Goal: Find specific page/section: Find specific page/section

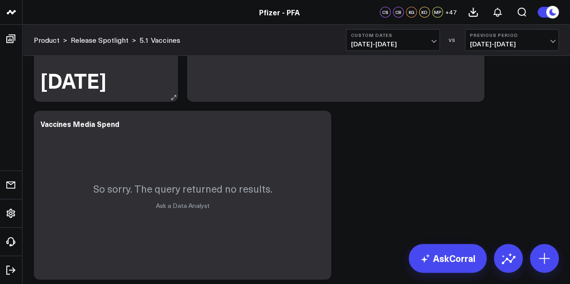
scroll to position [200, 0]
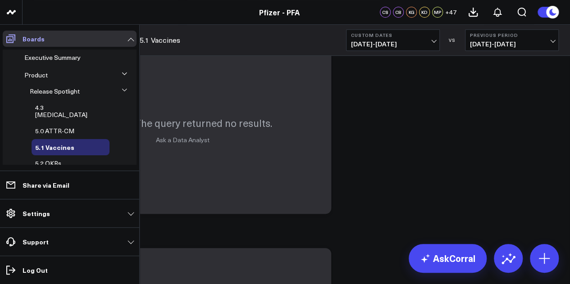
click at [15, 37] on icon at bounding box center [10, 38] width 11 height 11
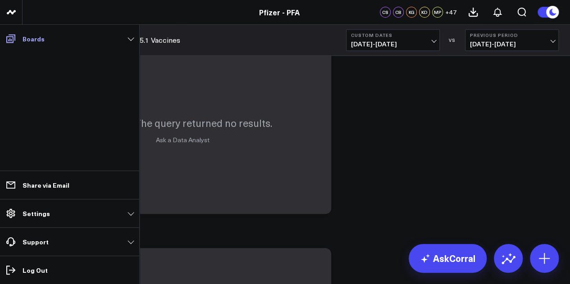
click at [15, 37] on icon at bounding box center [10, 38] width 11 height 11
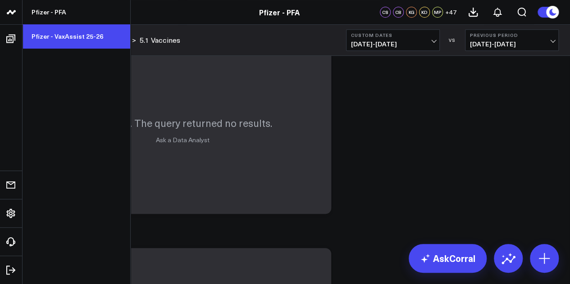
click at [72, 34] on link "Pfizer - VaxAssist 25-26" at bounding box center [77, 36] width 108 height 24
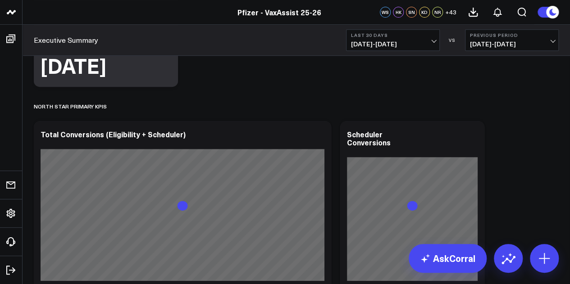
scroll to position [254, 0]
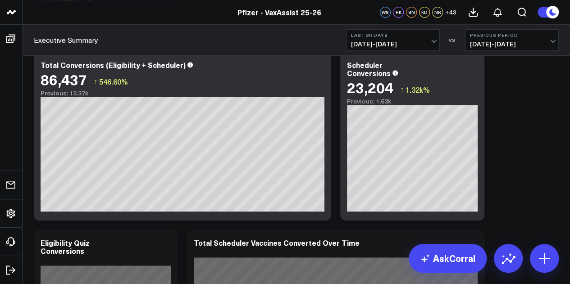
click at [426, 49] on button "Last 30 Days [DATE] - [DATE]" at bounding box center [393, 40] width 94 height 22
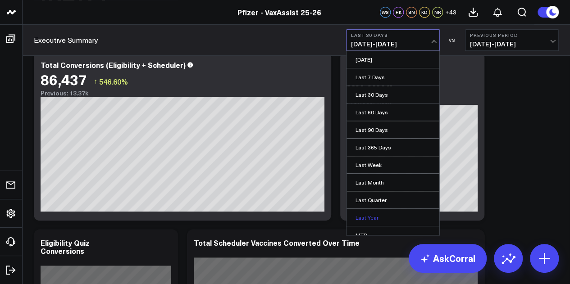
scroll to position [59, 0]
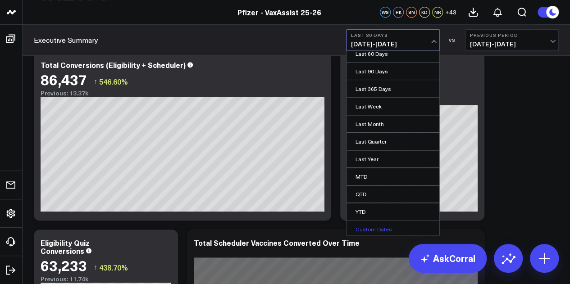
click at [374, 228] on link "Custom Dates" at bounding box center [392, 229] width 93 height 17
select select "8"
select select "2025"
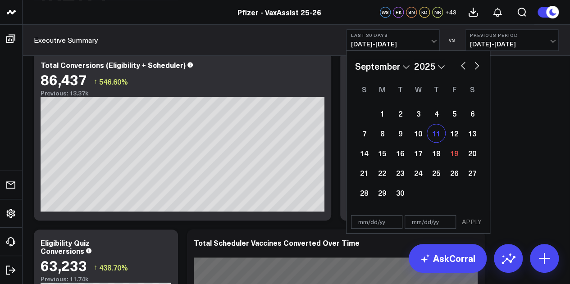
click at [434, 140] on div "11" at bounding box center [436, 133] width 18 height 18
type input "[DATE]"
select select "8"
select select "2025"
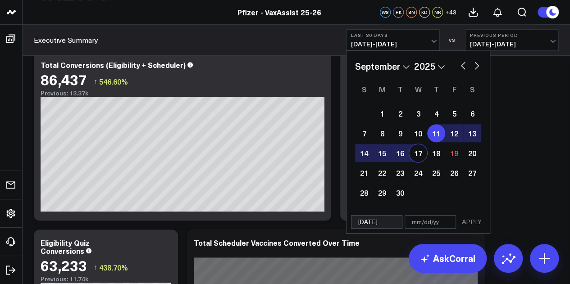
click at [415, 154] on div "17" at bounding box center [418, 153] width 18 height 18
type input "[DATE]"
select select "8"
select select "2025"
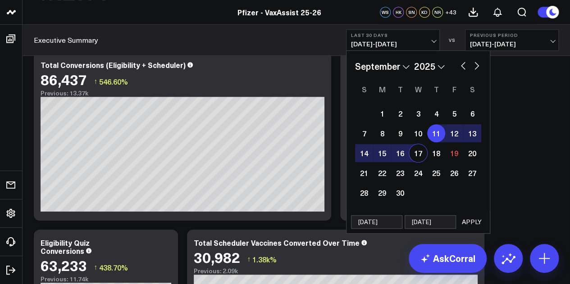
click at [475, 218] on button "APPLY" at bounding box center [471, 222] width 27 height 14
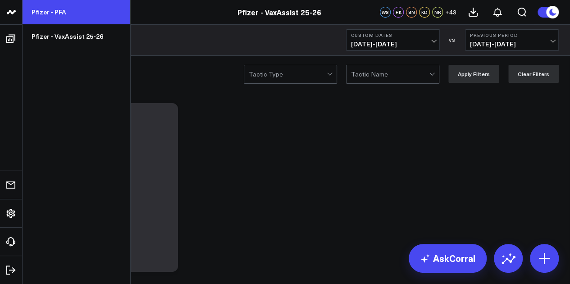
click at [55, 18] on link "Pfizer - PFA" at bounding box center [77, 12] width 108 height 24
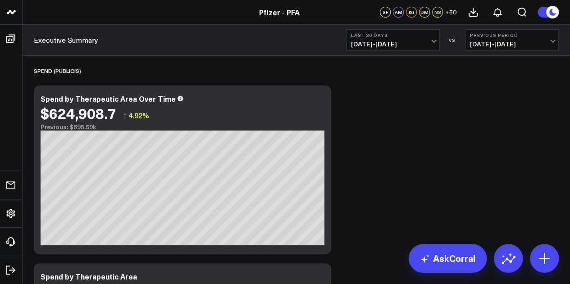
click at [421, 37] on b "Last 30 Days" at bounding box center [393, 34] width 84 height 5
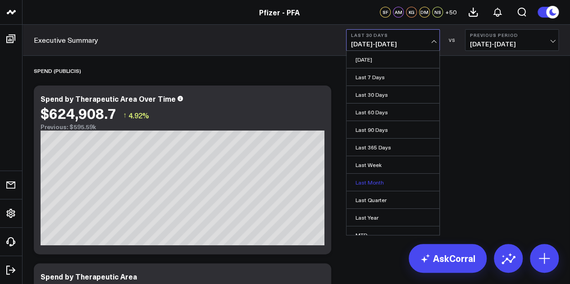
scroll to position [59, 0]
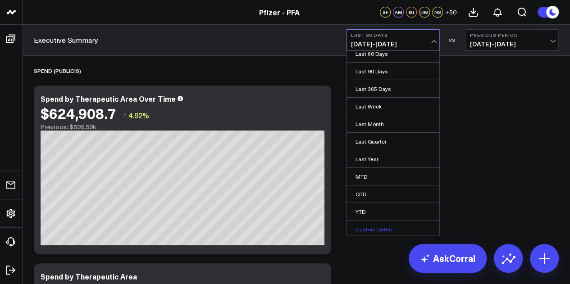
click at [364, 228] on link "Custom Dates" at bounding box center [392, 229] width 93 height 17
select select "8"
select select "2025"
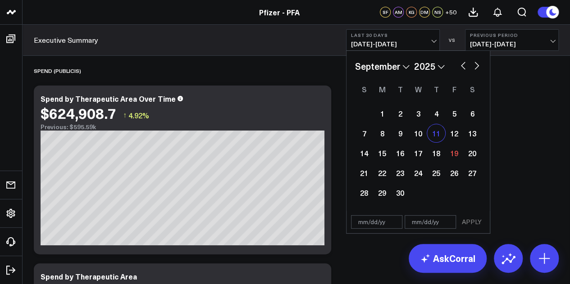
click at [433, 131] on div "11" at bounding box center [436, 133] width 18 height 18
type input "[DATE]"
select select "8"
select select "2025"
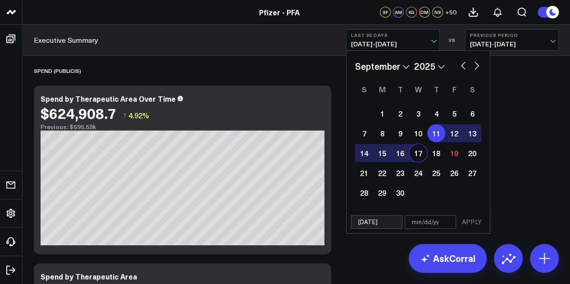
click at [414, 151] on div "17" at bounding box center [418, 153] width 18 height 18
type input "[DATE]"
select select "8"
select select "2025"
click at [482, 224] on button "APPLY" at bounding box center [471, 222] width 27 height 14
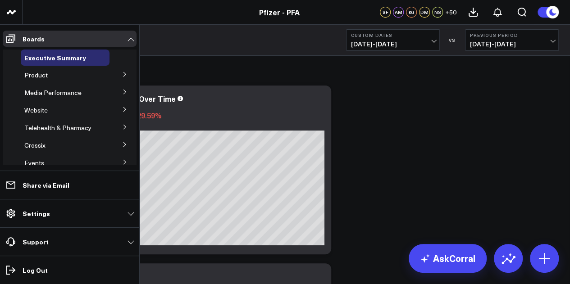
click at [122, 72] on icon at bounding box center [124, 74] width 5 height 5
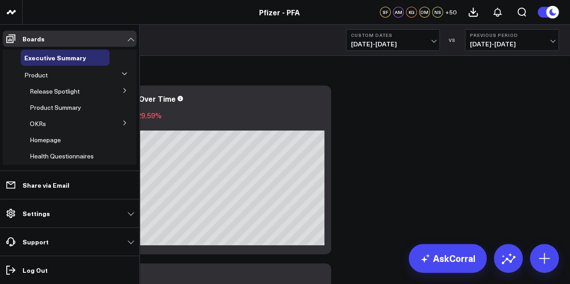
click at [122, 91] on icon at bounding box center [124, 90] width 5 height 5
click at [65, 143] on span "5.1 Vaccines" at bounding box center [53, 147] width 36 height 9
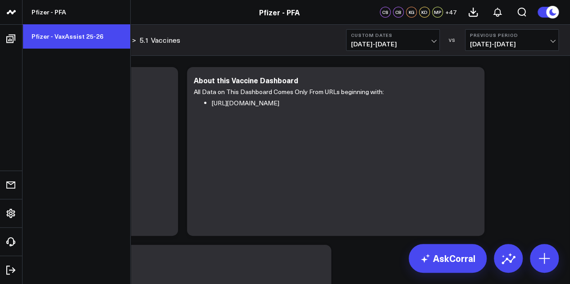
click at [67, 34] on link "Pfizer - VaxAssist 25-26" at bounding box center [77, 36] width 108 height 24
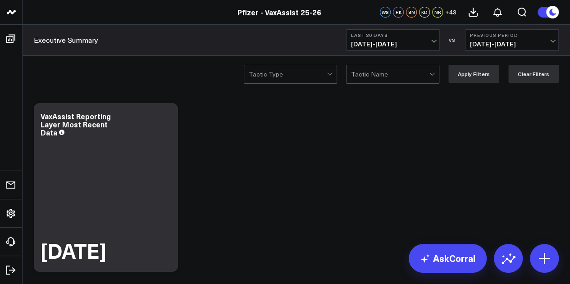
click at [407, 38] on button "Last 30 Days [DATE] - [DATE]" at bounding box center [393, 40] width 94 height 22
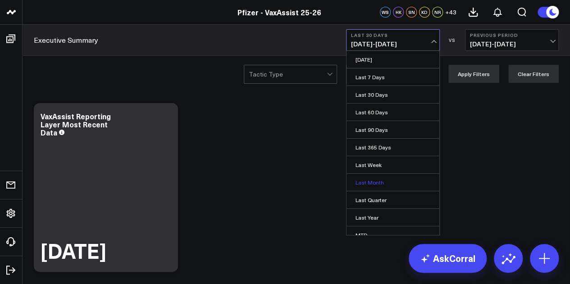
scroll to position [59, 0]
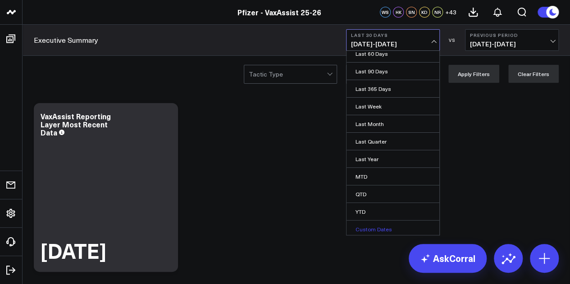
click at [367, 226] on link "Custom Dates" at bounding box center [392, 229] width 93 height 17
select select "8"
select select "2025"
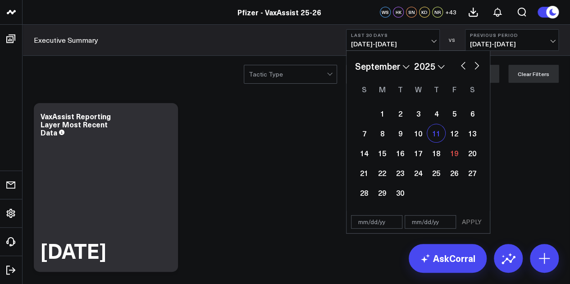
click at [433, 133] on div "11" at bounding box center [436, 133] width 18 height 18
type input "[DATE]"
select select "8"
select select "2025"
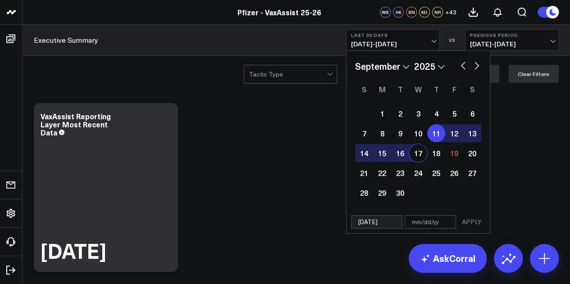
click at [416, 155] on div "17" at bounding box center [418, 153] width 18 height 18
type input "[DATE]"
select select "8"
select select "2025"
click at [478, 218] on button "APPLY" at bounding box center [471, 222] width 27 height 14
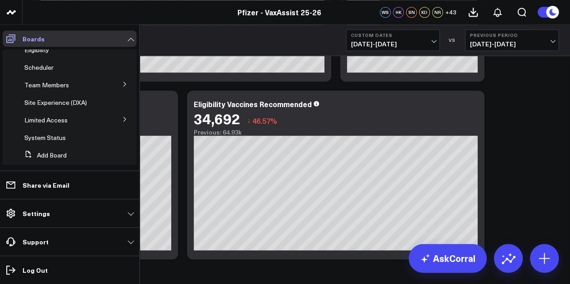
scroll to position [36, 0]
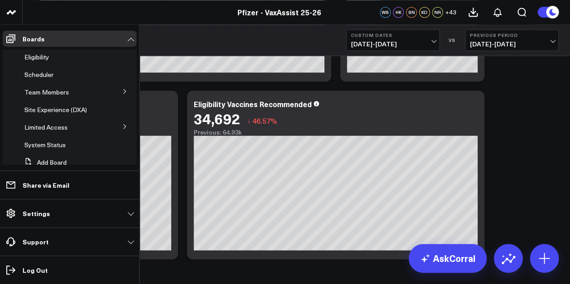
click at [117, 126] on button at bounding box center [124, 126] width 23 height 14
click at [61, 142] on span "PFA - Cross Domain" at bounding box center [58, 143] width 57 height 9
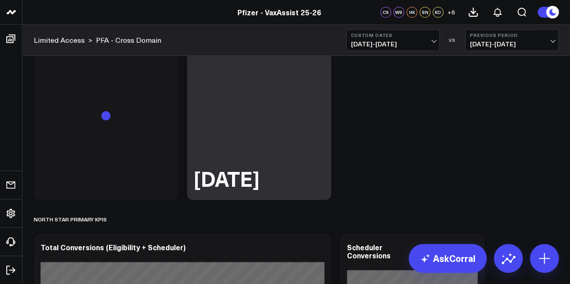
scroll to position [219, 0]
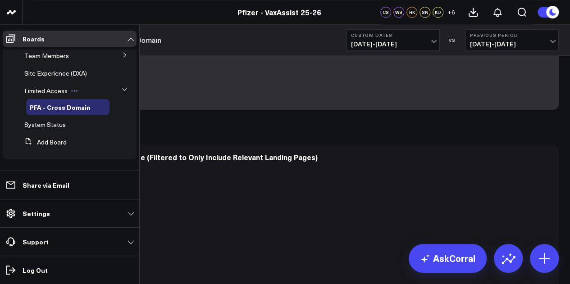
scroll to position [0, 0]
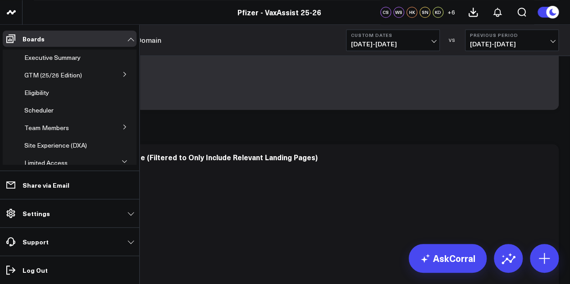
click at [122, 128] on icon at bounding box center [124, 126] width 5 height 5
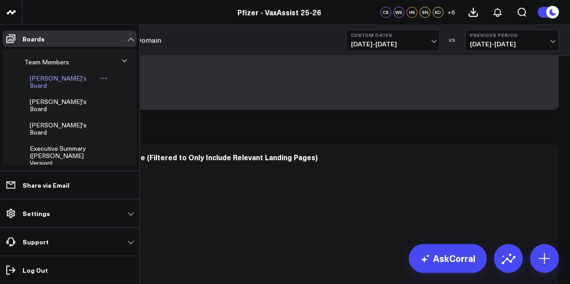
scroll to position [66, 0]
click at [71, 144] on span "Executive Summary (Surina's Version)" at bounding box center [58, 155] width 56 height 23
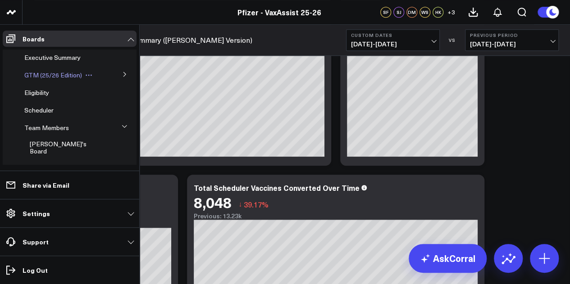
click at [66, 76] on span "GTM (25/26 Edition)" at bounding box center [53, 75] width 58 height 9
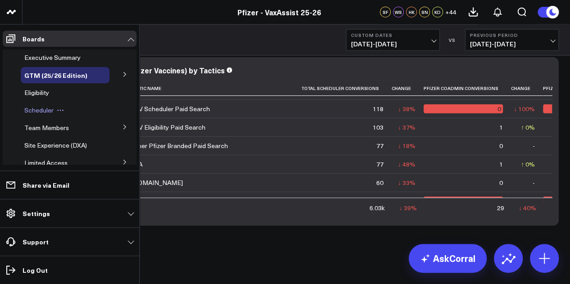
click at [47, 111] on span "Scheduler" at bounding box center [38, 110] width 29 height 9
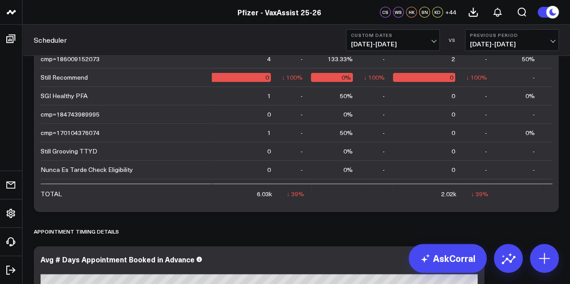
scroll to position [1486, 165]
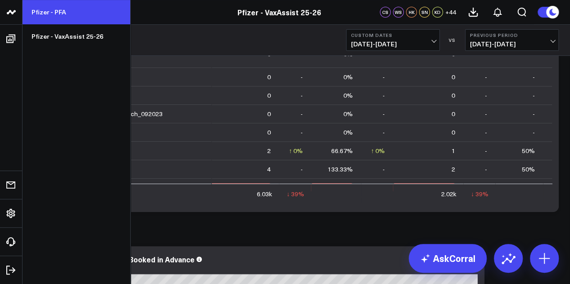
click at [56, 18] on link "Pfizer - PFA" at bounding box center [77, 12] width 108 height 24
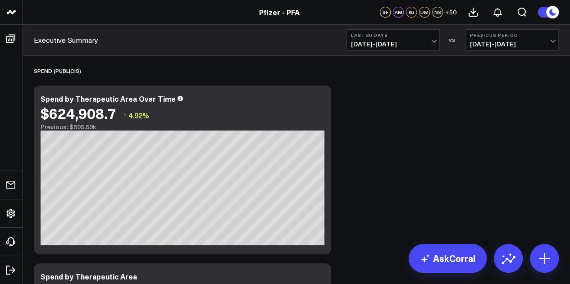
click at [428, 49] on button "Last 30 Days [DATE] - [DATE]" at bounding box center [393, 40] width 94 height 22
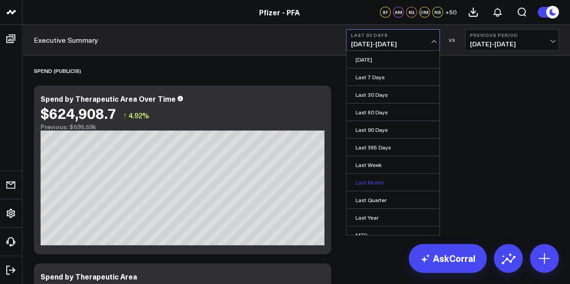
scroll to position [59, 0]
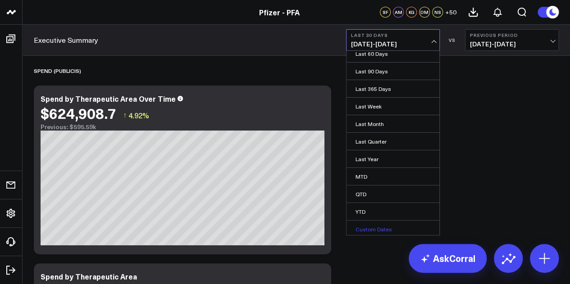
click at [368, 222] on link "Custom Dates" at bounding box center [392, 229] width 93 height 17
select select "8"
select select "2025"
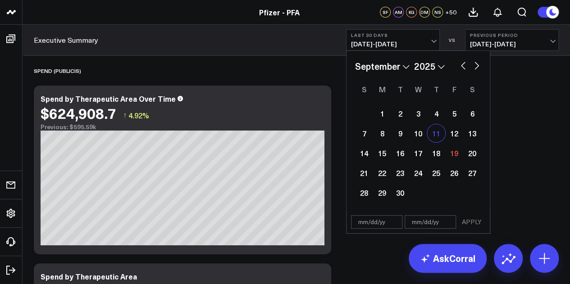
click at [436, 139] on div "11" at bounding box center [436, 133] width 18 height 18
type input "[DATE]"
select select "8"
select select "2025"
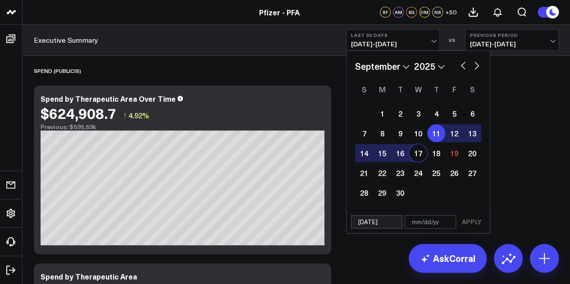
click at [418, 162] on div "17" at bounding box center [418, 153] width 18 height 18
type input "[DATE]"
select select "8"
select select "2025"
click at [475, 222] on button "APPLY" at bounding box center [471, 222] width 27 height 14
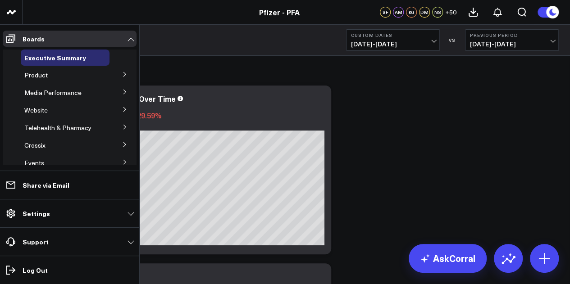
click at [122, 72] on icon at bounding box center [124, 74] width 5 height 5
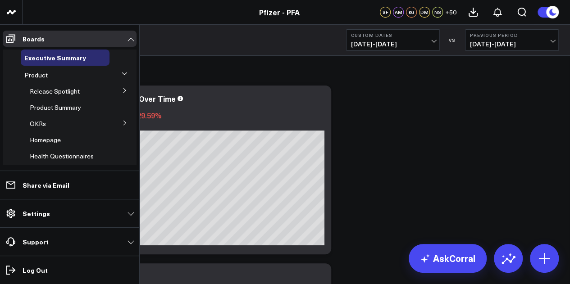
click at [122, 92] on icon at bounding box center [124, 90] width 5 height 5
click at [59, 143] on span "5.1 Vaccines" at bounding box center [53, 147] width 36 height 9
